Goal: Complete application form

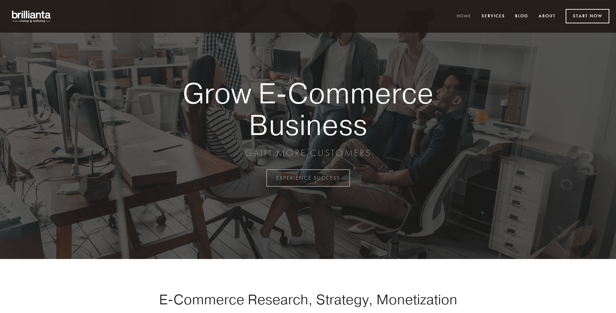
scroll to position [1748, 0]
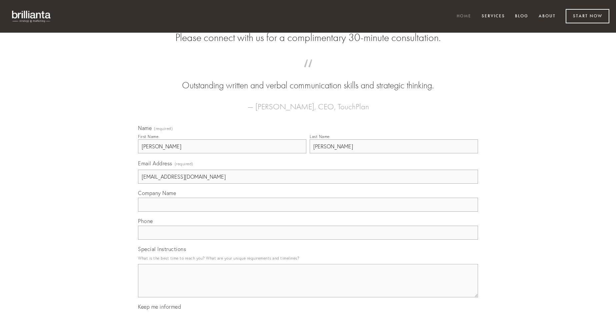
type input "[EMAIL_ADDRESS][DOMAIN_NAME]"
click at [308, 212] on input "Company Name" at bounding box center [308, 205] width 340 height 14
type input "sulum"
click at [308, 240] on input "text" at bounding box center [308, 233] width 340 height 14
click at [308, 287] on textarea "Special Instructions" at bounding box center [308, 280] width 340 height 33
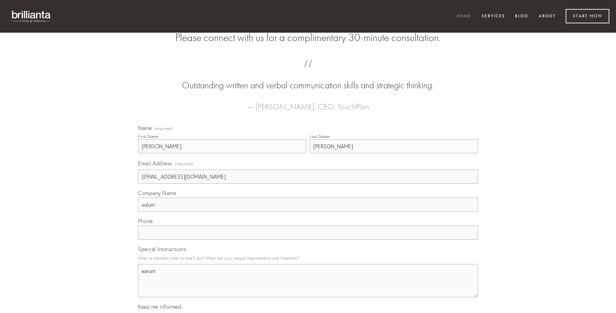
type textarea "earum"
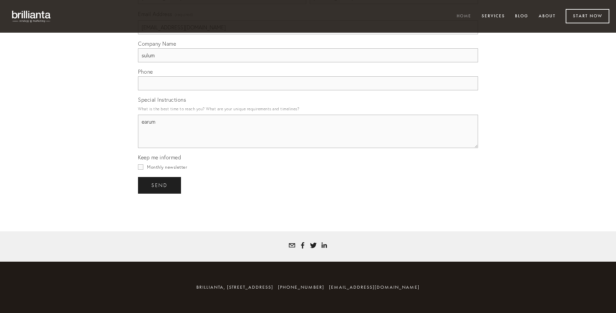
click at [160, 185] on span "send" at bounding box center [159, 185] width 16 height 6
